Goal: Task Accomplishment & Management: Use online tool/utility

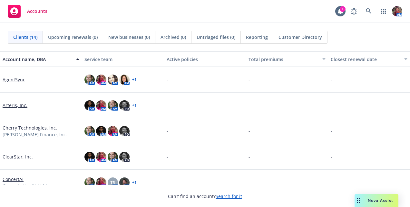
click at [16, 81] on link "AgentSync" at bounding box center [14, 79] width 23 height 7
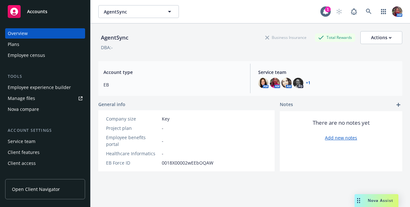
click at [45, 108] on div "Nova compare" at bounding box center [45, 109] width 75 height 10
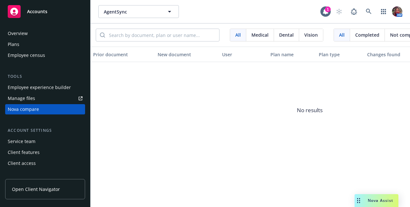
click at [21, 109] on div "Nova compare" at bounding box center [23, 109] width 31 height 10
click at [155, 34] on input "search" at bounding box center [162, 35] width 114 height 12
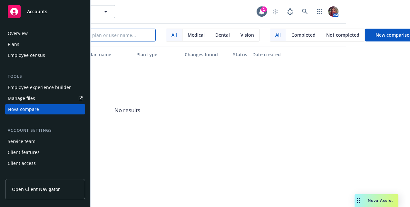
scroll to position [0, 64]
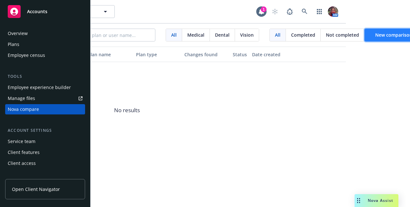
click at [380, 40] on button "New comparison" at bounding box center [393, 35] width 58 height 13
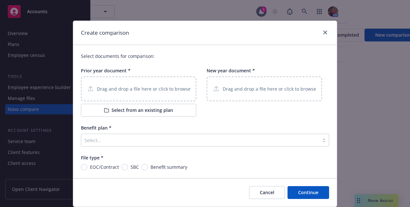
click at [104, 90] on p "Drag and drop a file here or click to browse" at bounding box center [143, 89] width 93 height 7
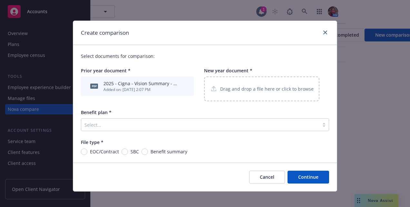
click at [237, 89] on p "Drag and drop a file here or click to browse" at bounding box center [266, 89] width 93 height 7
click at [249, 92] on div "Drag and drop a file here or click to browse" at bounding box center [261, 89] width 115 height 25
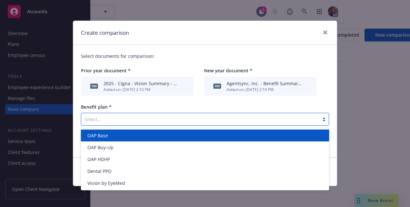
click at [268, 119] on div at bounding box center [199, 120] width 231 height 8
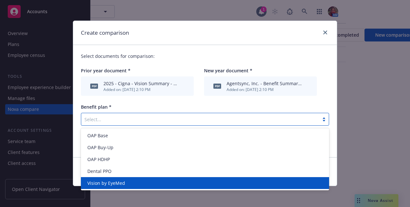
click at [167, 182] on div "Vision by EyeMed" at bounding box center [205, 183] width 241 height 7
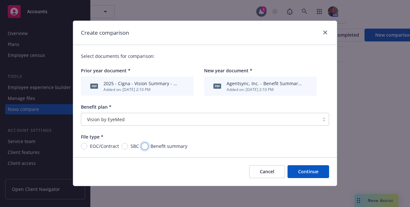
click at [144, 146] on input "Benefit summary" at bounding box center [144, 146] width 6 height 6
radio input "true"
click at [316, 175] on button "Continue" at bounding box center [308, 171] width 42 height 13
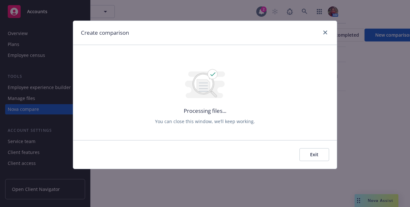
click at [214, 139] on div "Processing files... You can close this window, we’ll keep working." at bounding box center [204, 92] width 263 height 95
click at [265, 23] on div "Create comparison" at bounding box center [204, 33] width 263 height 24
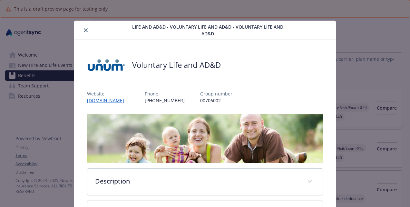
scroll to position [19, 0]
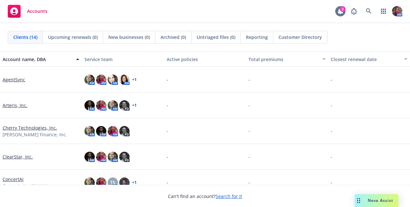
click at [344, 14] on div at bounding box center [340, 11] width 10 height 10
click at [15, 78] on link "AgentSync" at bounding box center [14, 79] width 23 height 7
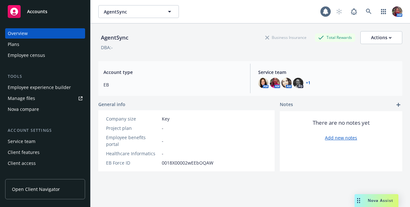
click at [33, 109] on div "Nova compare" at bounding box center [23, 109] width 31 height 10
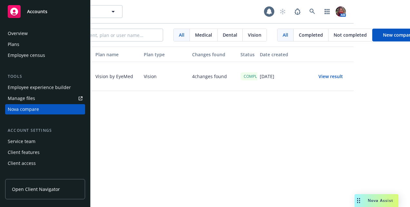
scroll to position [0, 73]
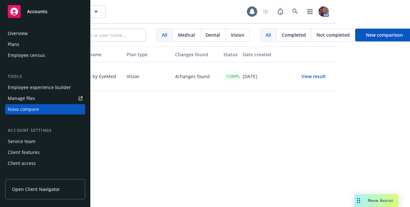
click at [307, 78] on button "View result" at bounding box center [313, 76] width 45 height 13
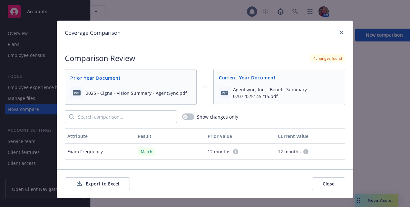
click at [102, 187] on button "Export to Excel" at bounding box center [97, 184] width 65 height 13
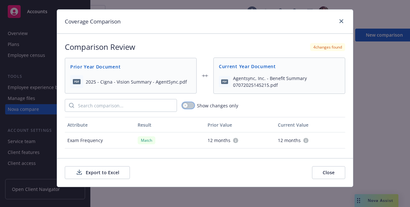
click at [187, 105] on button "button" at bounding box center [188, 105] width 12 height 6
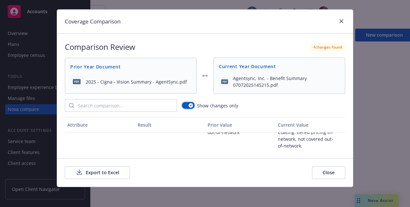
scroll to position [104, 0]
click at [185, 110] on div "Show changes only" at bounding box center [205, 105] width 280 height 13
click at [185, 107] on button "button" at bounding box center [188, 105] width 12 height 6
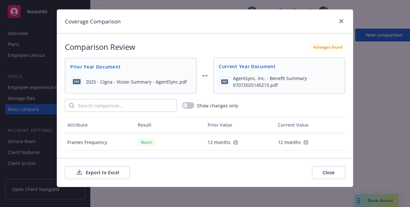
click at [310, 183] on div "Export to Excel Close" at bounding box center [205, 172] width 296 height 29
click at [312, 177] on button "Close" at bounding box center [328, 172] width 33 height 13
